Goal: Transaction & Acquisition: Purchase product/service

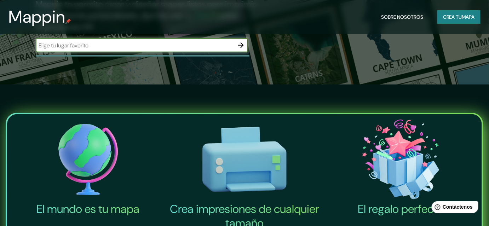
scroll to position [75, 0]
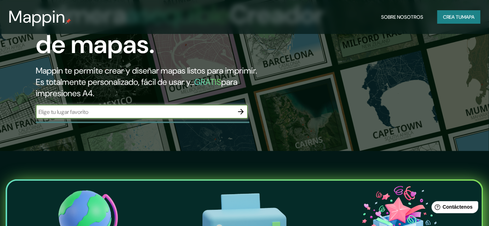
click at [99, 110] on input "text" at bounding box center [135, 112] width 198 height 8
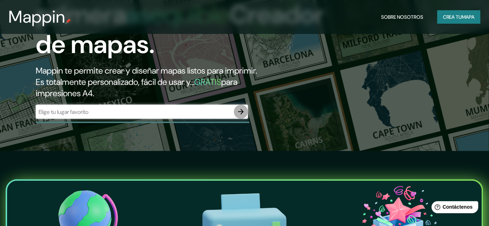
click at [245, 110] on icon "button" at bounding box center [241, 111] width 8 height 8
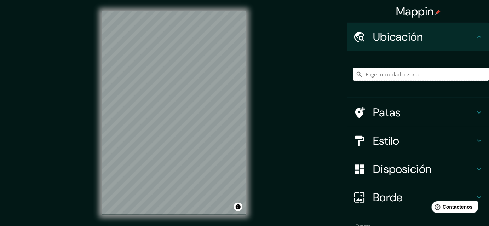
click at [385, 68] on input "Elige tu ciudad o zona" at bounding box center [421, 74] width 136 height 13
click at [386, 73] on input "Elige tu ciudad o zona" at bounding box center [421, 74] width 136 height 13
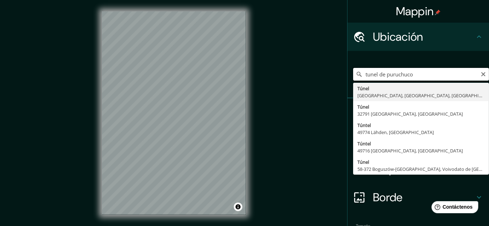
drag, startPoint x: 384, startPoint y: 74, endPoint x: 334, endPoint y: 81, distance: 49.7
click at [334, 81] on div "Mappin Ubicación tunel de puruchuco Túnel Bad Krozingen, Baden-Wurtemberg, Alem…" at bounding box center [244, 118] width 489 height 237
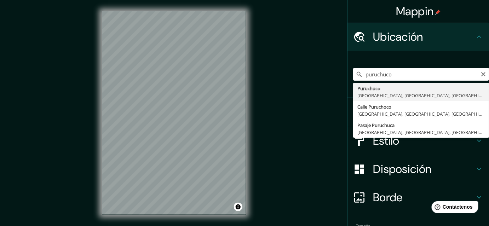
type input "Puruchuco, [GEOGRAPHIC_DATA], [GEOGRAPHIC_DATA], [GEOGRAPHIC_DATA]"
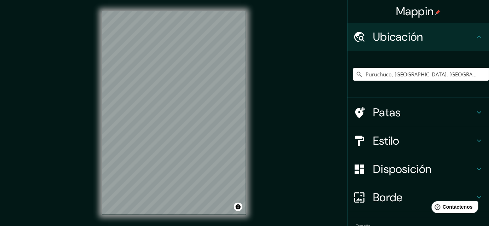
click at [404, 140] on h4 "Estilo" at bounding box center [424, 141] width 102 height 14
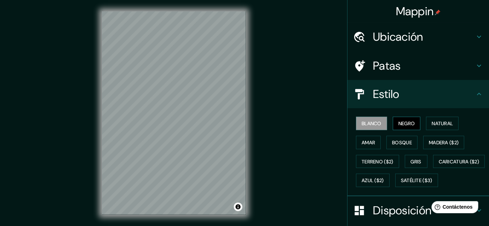
click at [402, 121] on font "Negro" at bounding box center [406, 123] width 17 height 6
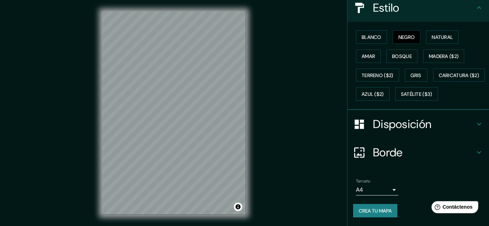
scroll to position [103, 0]
click at [408, 124] on font "Disposición" at bounding box center [402, 124] width 58 height 15
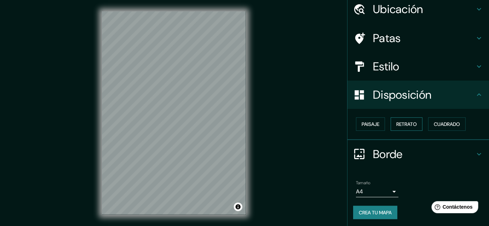
scroll to position [28, 0]
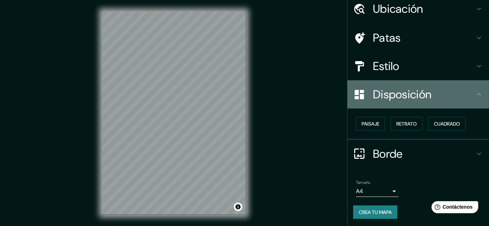
click at [413, 102] on div "Disposición" at bounding box center [417, 94] width 141 height 28
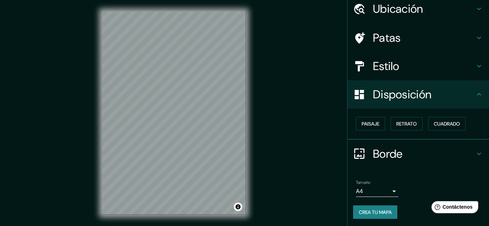
click at [399, 157] on h4 "Borde" at bounding box center [424, 154] width 102 height 14
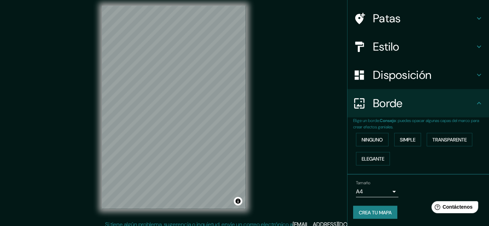
scroll to position [11, 0]
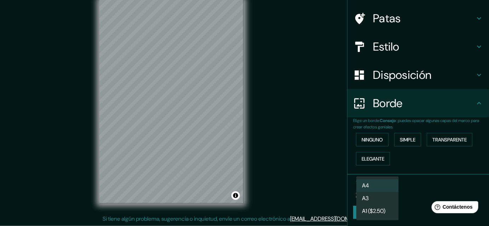
click at [379, 191] on body "Mappin Ubicación Puruchuco, Lima, Provincia de Lima, Perú Patas Estilo Disposic…" at bounding box center [244, 102] width 489 height 226
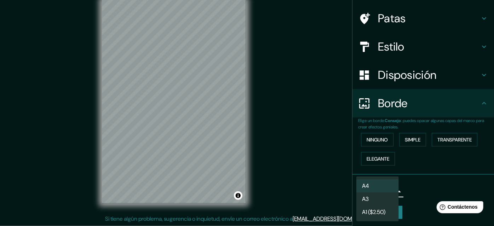
click at [416, 196] on div at bounding box center [247, 113] width 494 height 226
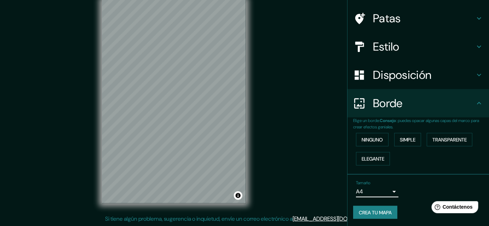
click at [432, 46] on h4 "Estilo" at bounding box center [424, 47] width 102 height 14
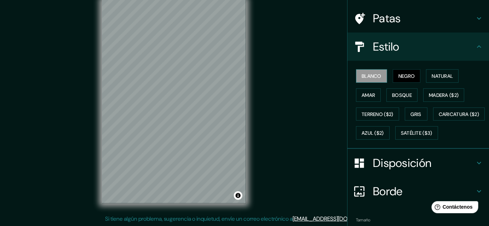
click at [371, 75] on font "Blanco" at bounding box center [371, 76] width 20 height 6
click at [411, 74] on font "Negro" at bounding box center [406, 76] width 17 height 6
click at [367, 73] on font "Blanco" at bounding box center [371, 76] width 20 height 6
click at [438, 49] on h4 "Estilo" at bounding box center [424, 47] width 102 height 14
click at [477, 46] on icon at bounding box center [479, 46] width 4 height 2
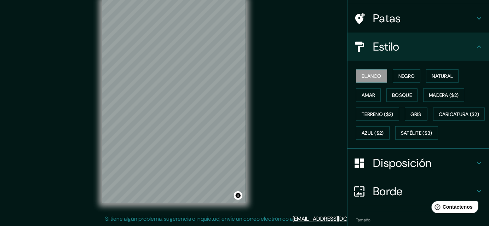
click at [472, 13] on div "Patas" at bounding box center [417, 18] width 141 height 28
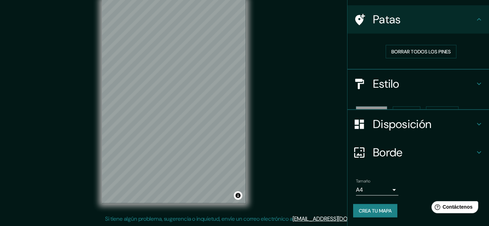
scroll to position [34, 0]
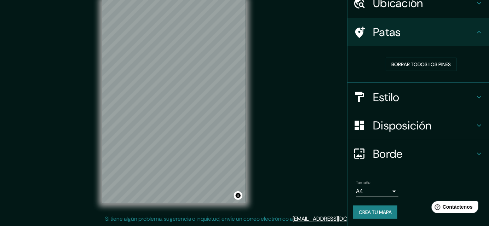
click at [469, 26] on h4 "Patas" at bounding box center [424, 32] width 102 height 14
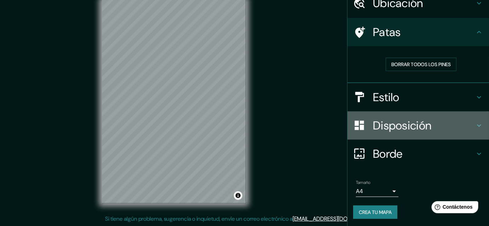
click at [424, 127] on font "Disposición" at bounding box center [402, 125] width 58 height 15
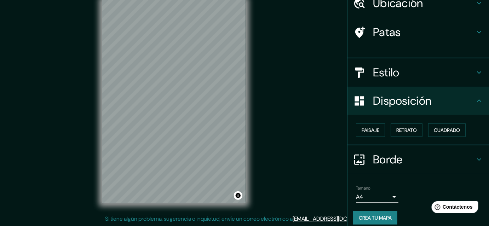
scroll to position [28, 0]
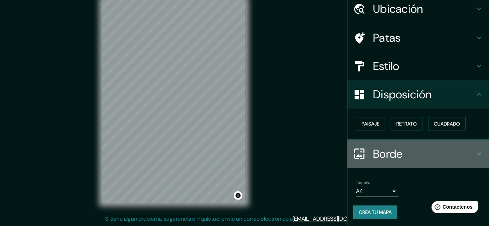
click at [404, 148] on h4 "Borde" at bounding box center [424, 154] width 102 height 14
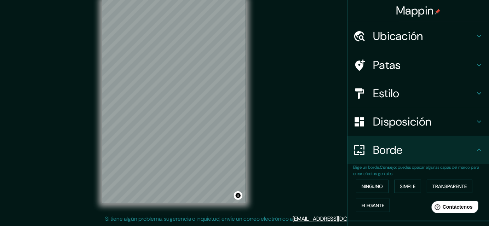
scroll to position [0, 0]
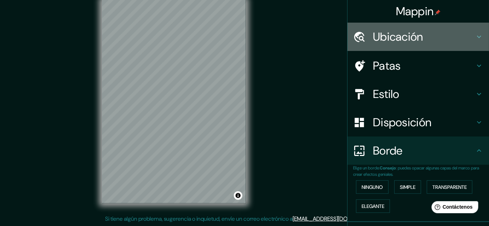
click at [420, 43] on h4 "Ubicación" at bounding box center [424, 37] width 102 height 14
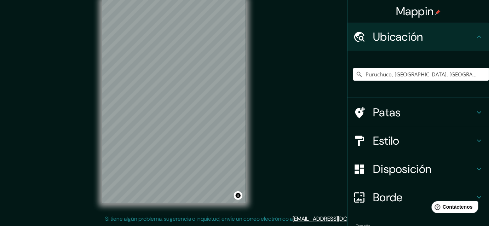
click at [400, 122] on div "Patas" at bounding box center [417, 112] width 141 height 28
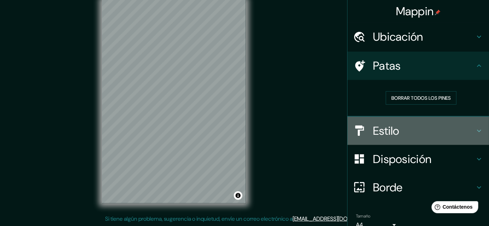
click at [382, 138] on div "Estilo" at bounding box center [417, 131] width 141 height 28
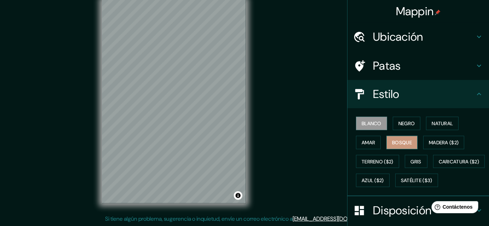
click at [392, 139] on font "Bosque" at bounding box center [402, 142] width 20 height 6
click at [364, 140] on font "Amar" at bounding box center [367, 142] width 13 height 6
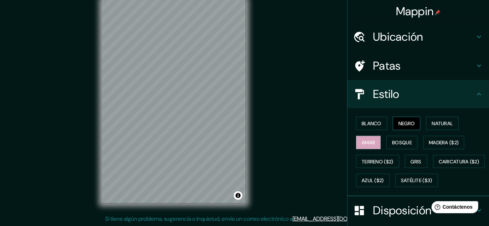
click at [405, 122] on font "Negro" at bounding box center [406, 123] width 17 height 6
click at [420, 37] on h4 "Ubicación" at bounding box center [424, 37] width 102 height 14
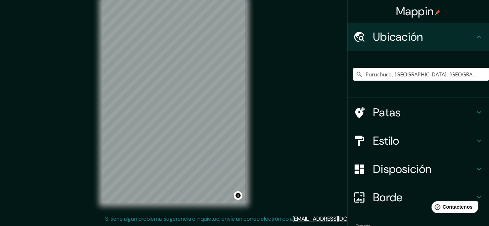
click at [398, 133] on div "Estilo" at bounding box center [417, 141] width 141 height 28
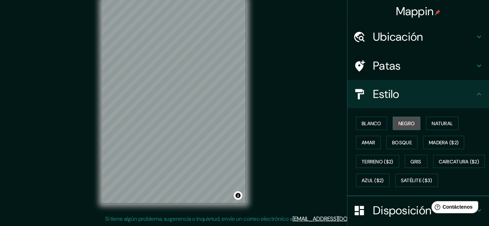
click at [401, 123] on font "Negro" at bounding box center [406, 123] width 17 height 6
click at [406, 123] on font "Negro" at bounding box center [406, 123] width 17 height 6
click at [368, 122] on font "Blanco" at bounding box center [371, 123] width 20 height 6
click at [410, 127] on font "Negro" at bounding box center [406, 123] width 17 height 9
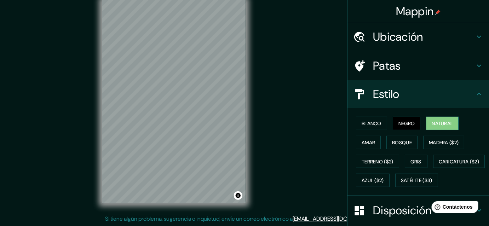
click at [441, 127] on font "Natural" at bounding box center [441, 123] width 21 height 9
click at [396, 128] on button "Negro" at bounding box center [406, 123] width 28 height 13
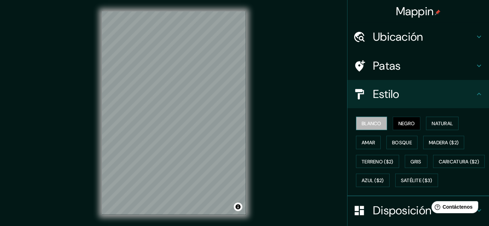
click at [371, 123] on font "Blanco" at bounding box center [371, 123] width 20 height 6
click at [398, 124] on font "Negro" at bounding box center [406, 123] width 17 height 6
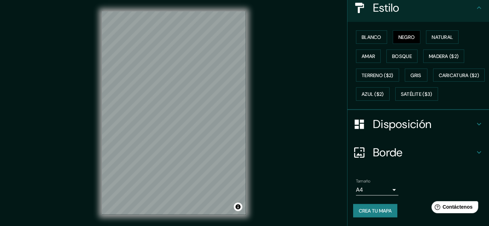
scroll to position [103, 0]
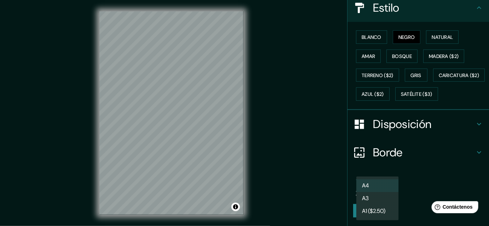
click at [385, 188] on body "Mappin Ubicación Puruchuco, Lima, Provincia de Lima, Perú Patas Estilo Blanco N…" at bounding box center [244, 113] width 489 height 226
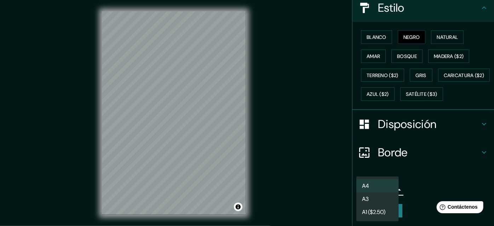
click at [379, 200] on li "A3" at bounding box center [377, 198] width 42 height 13
type input "a4"
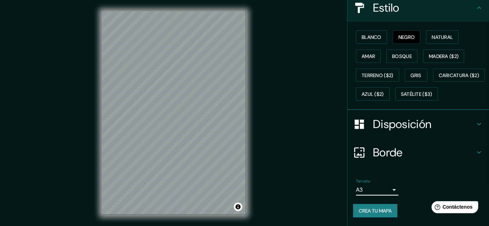
click at [432, 122] on h4 "Disposición" at bounding box center [424, 124] width 102 height 14
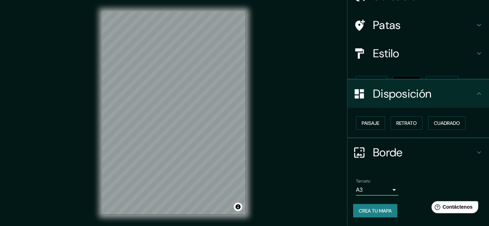
scroll to position [28, 0]
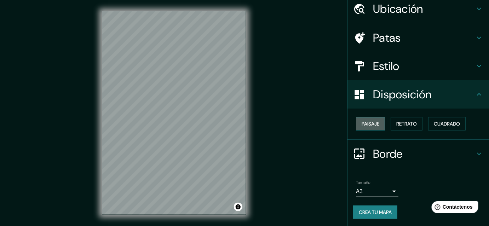
click at [367, 125] on font "Paisaje" at bounding box center [370, 124] width 18 height 6
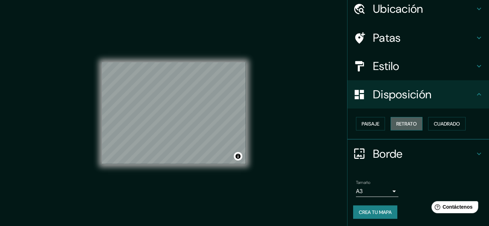
click at [402, 127] on font "Retrato" at bounding box center [406, 123] width 21 height 9
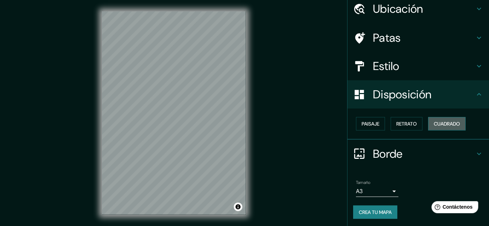
click at [453, 125] on font "Cuadrado" at bounding box center [446, 124] width 26 height 6
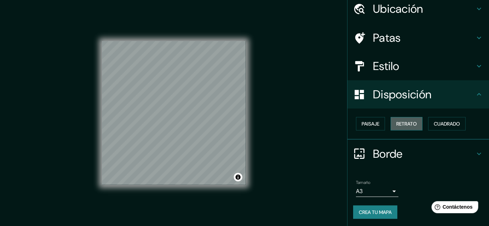
click at [413, 122] on font "Retrato" at bounding box center [406, 124] width 21 height 6
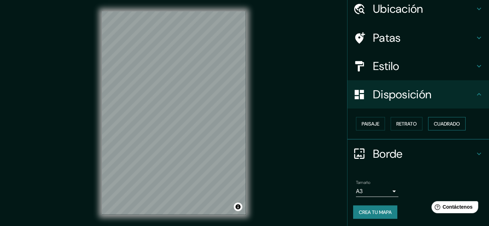
click at [443, 124] on font "Cuadrado" at bounding box center [446, 124] width 26 height 6
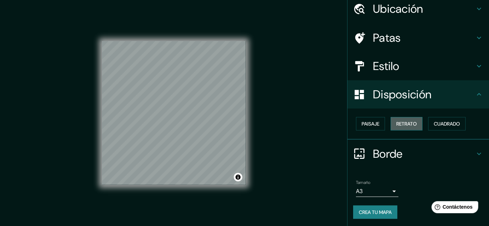
click at [396, 121] on font "Retrato" at bounding box center [406, 124] width 21 height 6
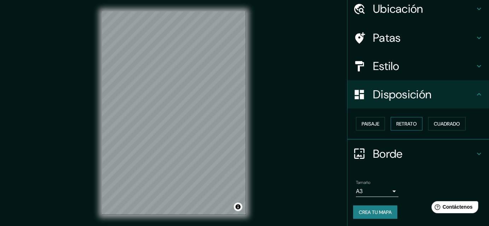
click at [398, 127] on font "Retrato" at bounding box center [406, 123] width 21 height 9
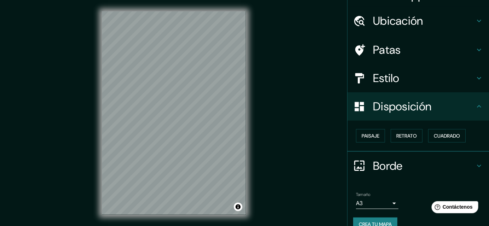
scroll to position [0, 0]
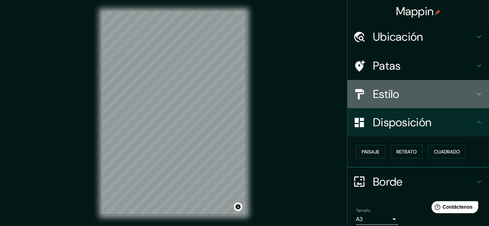
click at [398, 96] on h4 "Estilo" at bounding box center [424, 94] width 102 height 14
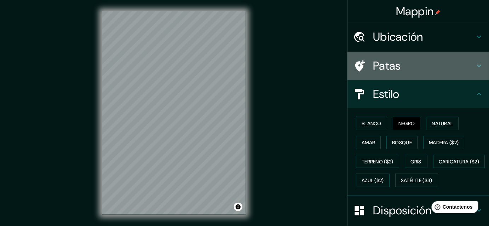
click at [404, 65] on h4 "Patas" at bounding box center [424, 66] width 102 height 14
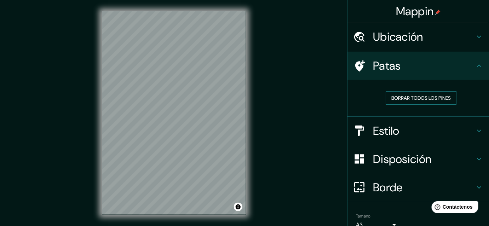
click at [415, 98] on font "Borrar todos los pines" at bounding box center [420, 98] width 59 height 6
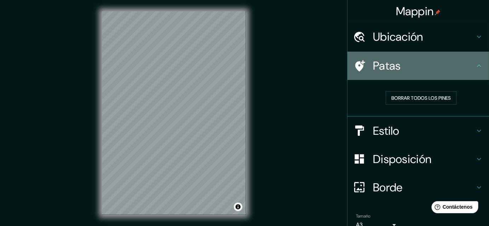
click at [464, 67] on h4 "Patas" at bounding box center [424, 66] width 102 height 14
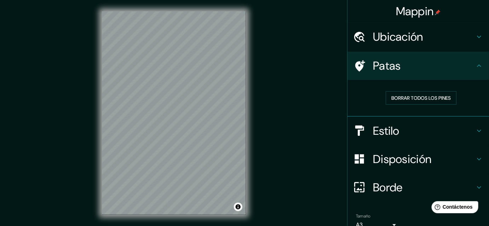
click at [426, 43] on h4 "Ubicación" at bounding box center [424, 37] width 102 height 14
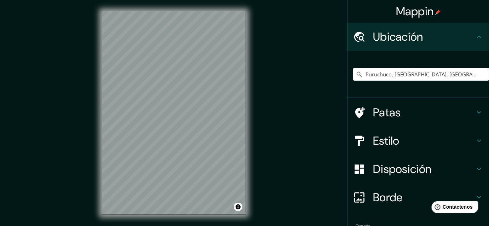
click at [426, 43] on h4 "Ubicación" at bounding box center [424, 37] width 102 height 14
click at [470, 32] on div "Ubicación" at bounding box center [417, 37] width 141 height 28
click at [453, 112] on h4 "Patas" at bounding box center [424, 112] width 102 height 14
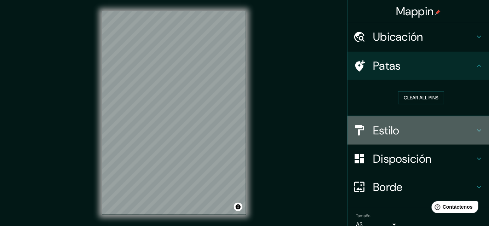
click at [437, 129] on h4 "Estilo" at bounding box center [424, 130] width 102 height 14
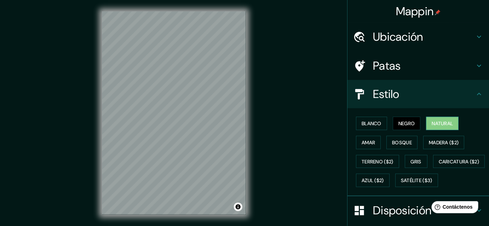
scroll to position [75, 0]
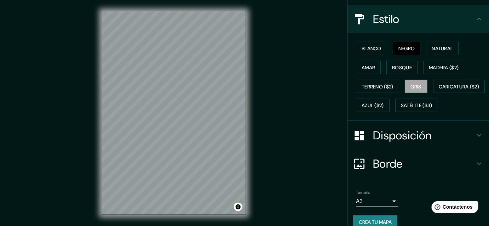
click at [415, 85] on font "Gris" at bounding box center [415, 86] width 11 height 6
click at [407, 47] on font "Negro" at bounding box center [406, 48] width 17 height 6
click at [376, 86] on font "Terreno ($2)" at bounding box center [377, 86] width 32 height 6
click at [416, 88] on font "Gris" at bounding box center [415, 86] width 11 height 6
click at [439, 69] on font "Madera ($2)" at bounding box center [444, 67] width 30 height 6
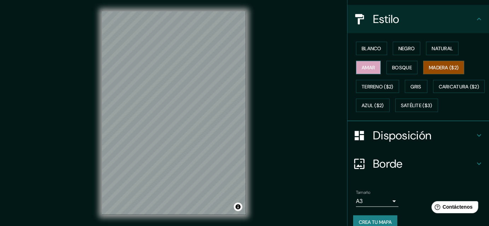
click at [364, 69] on font "Amar" at bounding box center [367, 67] width 13 height 6
click at [402, 52] on font "Negro" at bounding box center [406, 48] width 17 height 9
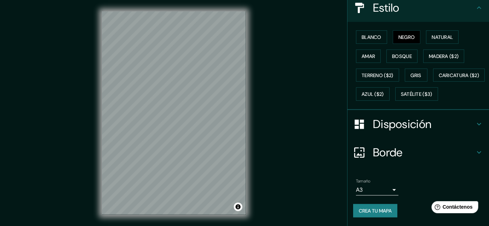
scroll to position [103, 0]
click at [360, 212] on font "Crea tu mapa" at bounding box center [375, 211] width 33 height 6
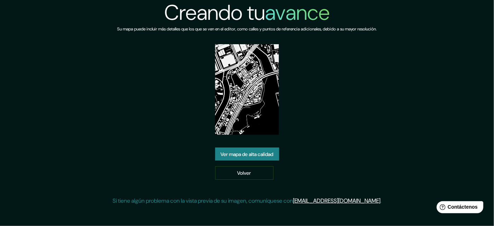
click at [445, 47] on div "Creando tu avance Su mapa puede incluir más detalles que los que se ven en el e…" at bounding box center [247, 105] width 494 height 211
click at [248, 147] on div "Creando tu avance Su mapa puede incluir más detalles que los que se ven en el e…" at bounding box center [246, 105] width 269 height 211
click at [253, 153] on font "Ver mapa de alta calidad" at bounding box center [247, 154] width 53 height 6
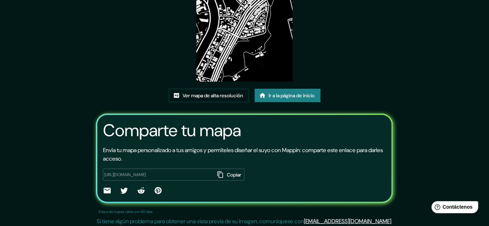
scroll to position [87, 0]
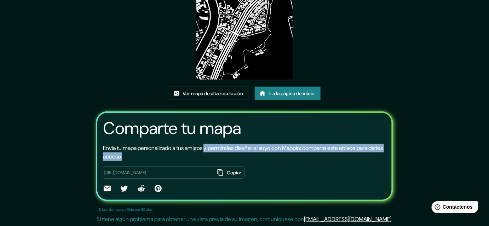
drag, startPoint x: 211, startPoint y: 148, endPoint x: 383, endPoint y: 156, distance: 172.3
click at [383, 156] on p "Envía tu mapa personalizado a tus amigos y permíteles diseñar el suyo con Mappi…" at bounding box center [244, 152] width 282 height 17
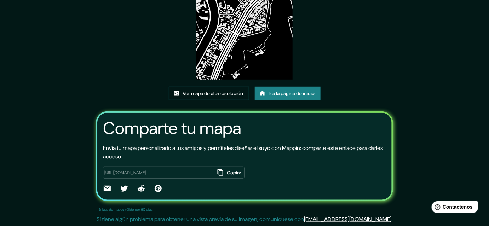
click at [366, 172] on div "https://app.mappin.pro/map/355d1bf092559ddcab0f657109a1208a2af11b6d?utm_source=…" at bounding box center [244, 177] width 282 height 33
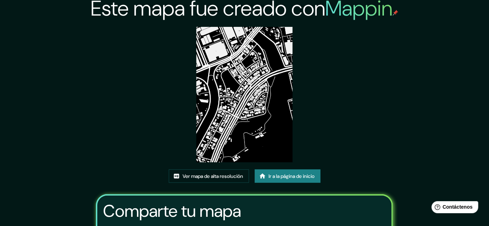
scroll to position [0, 0]
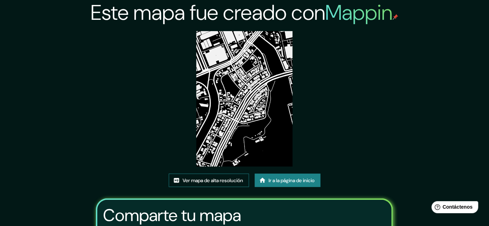
click at [214, 182] on font "Ver mapa de alta resolución" at bounding box center [213, 180] width 60 height 6
click at [297, 185] on link "Ir a la página de inicio" at bounding box center [288, 180] width 66 height 13
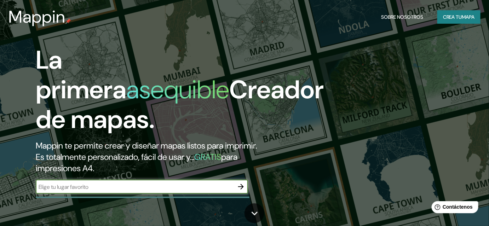
click at [211, 189] on input "text" at bounding box center [135, 187] width 198 height 8
click at [230, 186] on input "text" at bounding box center [135, 187] width 198 height 8
click at [242, 187] on icon "button" at bounding box center [241, 187] width 6 height 6
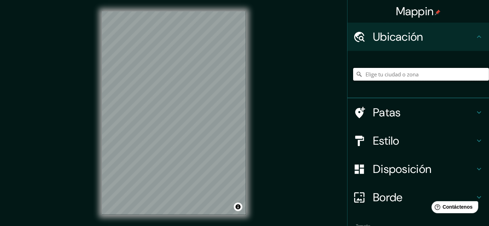
click at [388, 76] on input "Elige tu ciudad o zona" at bounding box center [421, 74] width 136 height 13
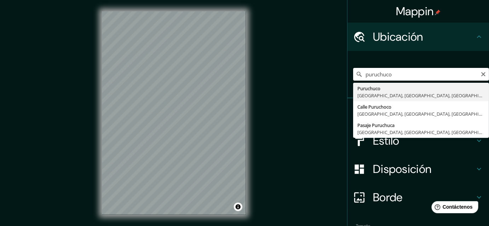
type input "Puruchuco, Lima, Provincia de Lima, Perú"
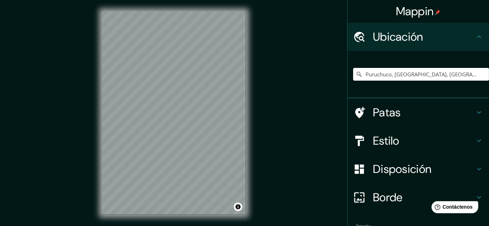
click at [203, 121] on div "© Mapbox © OpenStreetMap Improve this map" at bounding box center [174, 113] width 167 height 226
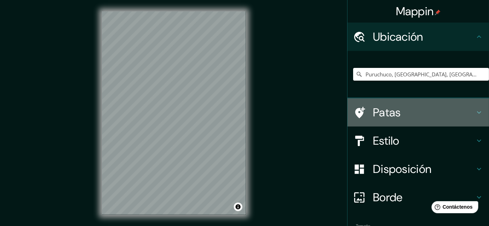
click at [389, 121] on div "Patas" at bounding box center [417, 112] width 141 height 28
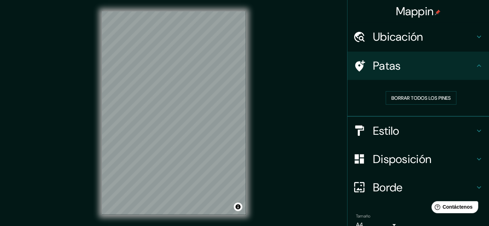
click at [387, 129] on font "Estilo" at bounding box center [386, 130] width 27 height 15
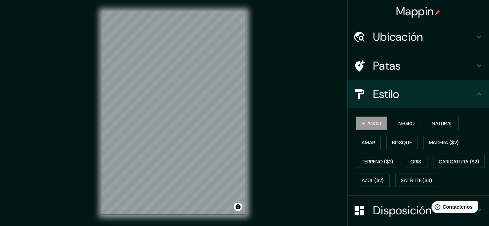
click at [374, 123] on font "Blanco" at bounding box center [371, 123] width 20 height 6
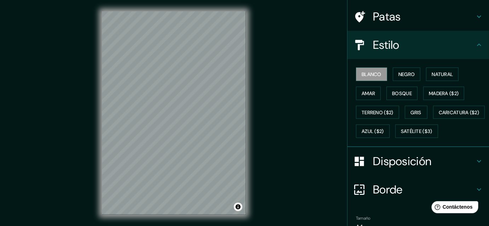
scroll to position [103, 0]
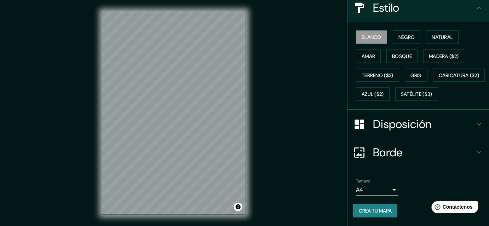
click at [380, 213] on font "Crea tu mapa" at bounding box center [375, 211] width 33 height 6
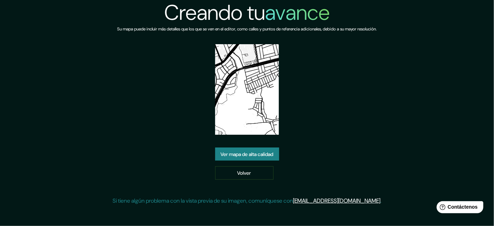
click at [267, 152] on font "Ver mapa de alta calidad" at bounding box center [247, 154] width 53 height 6
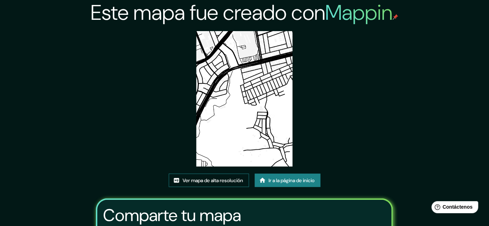
click at [215, 177] on font "Ver mapa de alta resolución" at bounding box center [213, 180] width 60 height 9
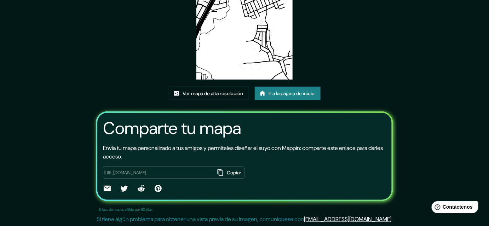
drag, startPoint x: 400, startPoint y: 118, endPoint x: 399, endPoint y: 114, distance: 4.3
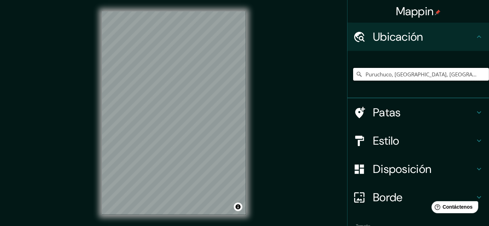
click at [408, 77] on input "Puruchuco, [GEOGRAPHIC_DATA], [GEOGRAPHIC_DATA], [GEOGRAPHIC_DATA]" at bounding box center [421, 74] width 136 height 13
click at [391, 79] on input "Puruchuco, Lima, Provincia de Lima, Perú" at bounding box center [421, 74] width 136 height 13
click at [383, 73] on input "Puruchuco, Lima, Provincia de Lima, Perú" at bounding box center [421, 74] width 136 height 13
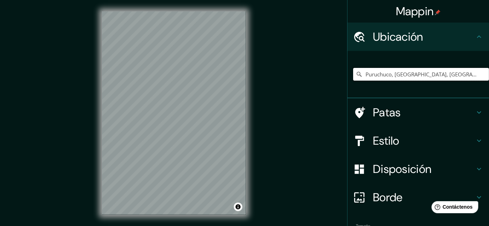
click at [405, 74] on input "Puruchuco, Lima, Provincia de Lima, Perú" at bounding box center [421, 74] width 136 height 13
drag, startPoint x: 460, startPoint y: 72, endPoint x: 385, endPoint y: 78, distance: 75.2
click at [385, 78] on input "Puruchuco, Lima, Provincia de Lima, Perú" at bounding box center [421, 74] width 136 height 13
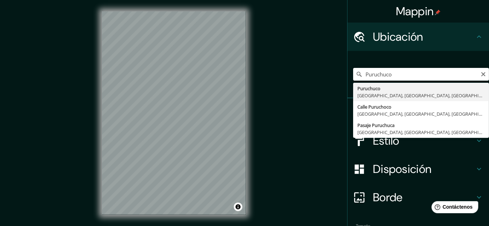
type input "Puruchuco, Lima, Provincia de Lima, Perú"
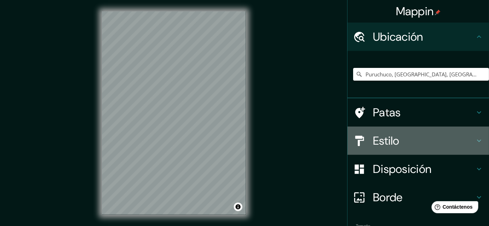
click at [395, 143] on font "Estilo" at bounding box center [386, 140] width 27 height 15
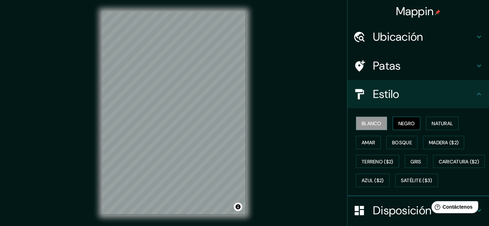
click at [407, 125] on font "Negro" at bounding box center [406, 123] width 17 height 6
click at [454, 120] on button "Natural" at bounding box center [442, 123] width 33 height 13
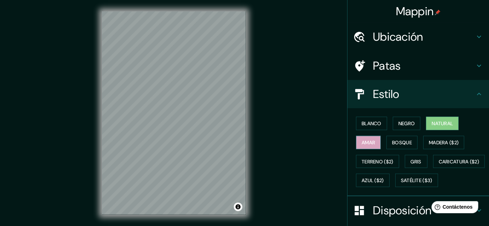
click at [374, 140] on button "Amar" at bounding box center [368, 142] width 25 height 13
click at [408, 140] on font "Bosque" at bounding box center [402, 142] width 20 height 6
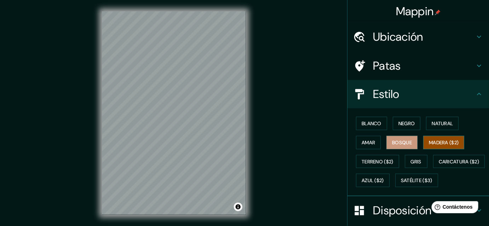
click at [436, 141] on font "Madera ($2)" at bounding box center [444, 142] width 30 height 6
click at [416, 162] on font "Gris" at bounding box center [415, 161] width 11 height 6
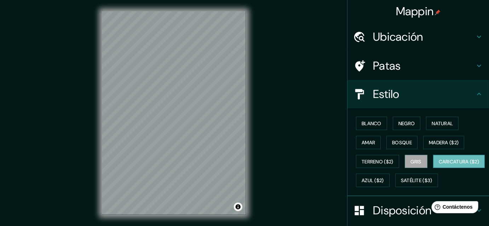
click at [438, 165] on font "Caricatura ($2)" at bounding box center [458, 161] width 41 height 6
click at [384, 179] on font "Azul ($2)" at bounding box center [372, 180] width 22 height 6
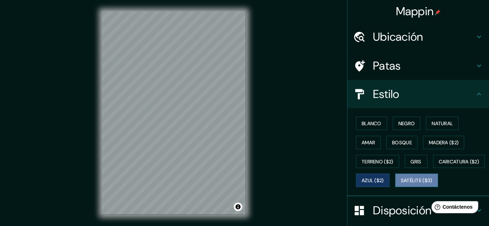
click at [401, 184] on font "Satélite ($3)" at bounding box center [416, 180] width 31 height 6
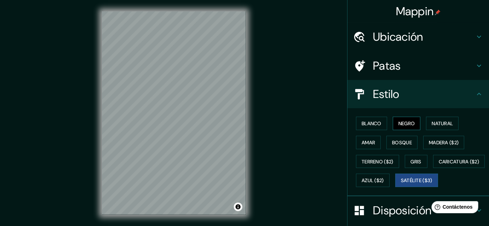
click at [400, 122] on font "Negro" at bounding box center [406, 123] width 17 height 6
click at [238, 209] on button "Activar o desactivar atribución" at bounding box center [238, 207] width 8 height 8
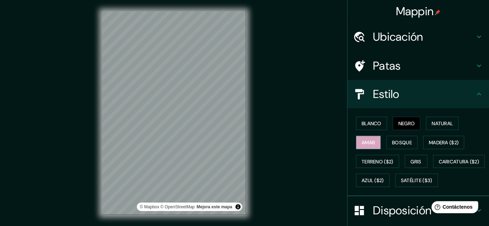
scroll to position [103, 0]
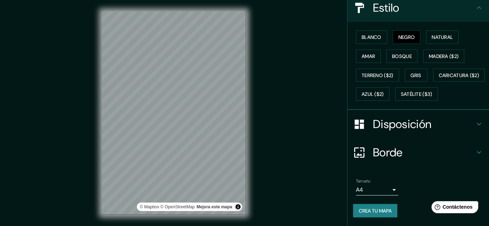
click at [373, 187] on body "Mappin Ubicación Puruchuco, Lima, Provincia de Lima, Perú Patas Estilo Blanco N…" at bounding box center [244, 113] width 489 height 226
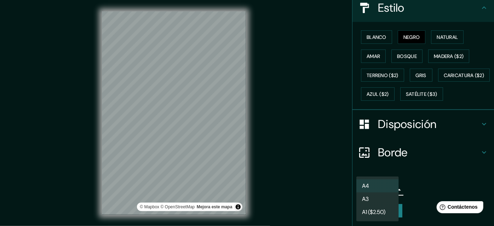
click at [371, 200] on li "A3" at bounding box center [377, 198] width 42 height 13
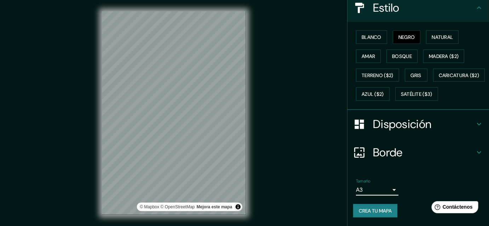
click at [371, 211] on font "Crea tu mapa" at bounding box center [375, 211] width 33 height 6
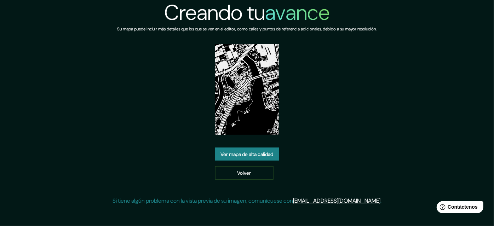
click at [257, 152] on font "Ver mapa de alta calidad" at bounding box center [247, 154] width 53 height 6
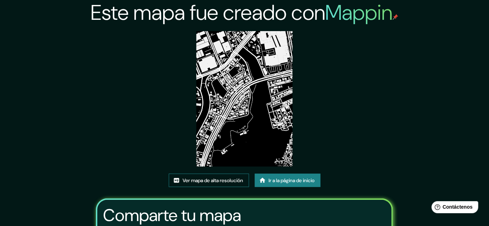
click at [214, 175] on link "Ver mapa de alta resolución" at bounding box center [209, 180] width 80 height 13
